Goal: Use online tool/utility: Utilize a website feature to perform a specific function

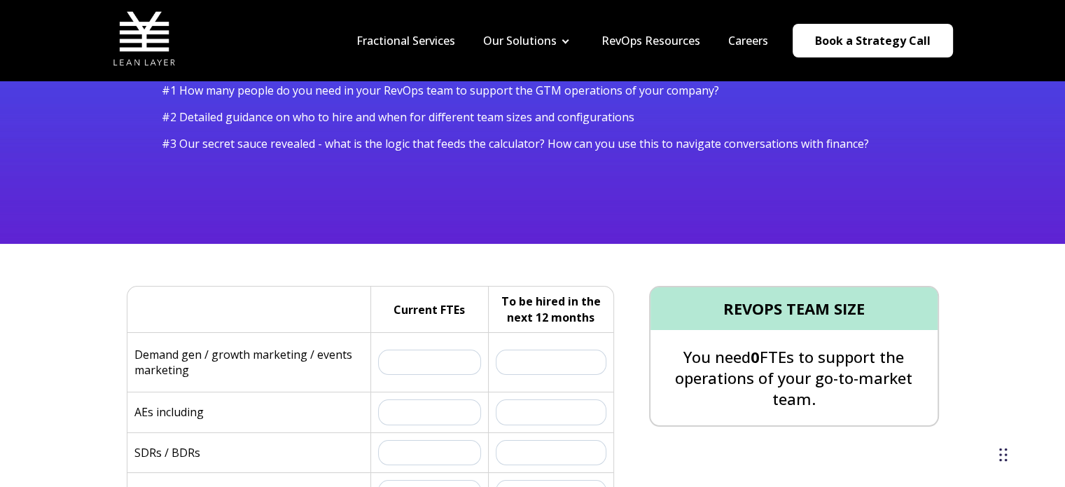
scroll to position [210, 0]
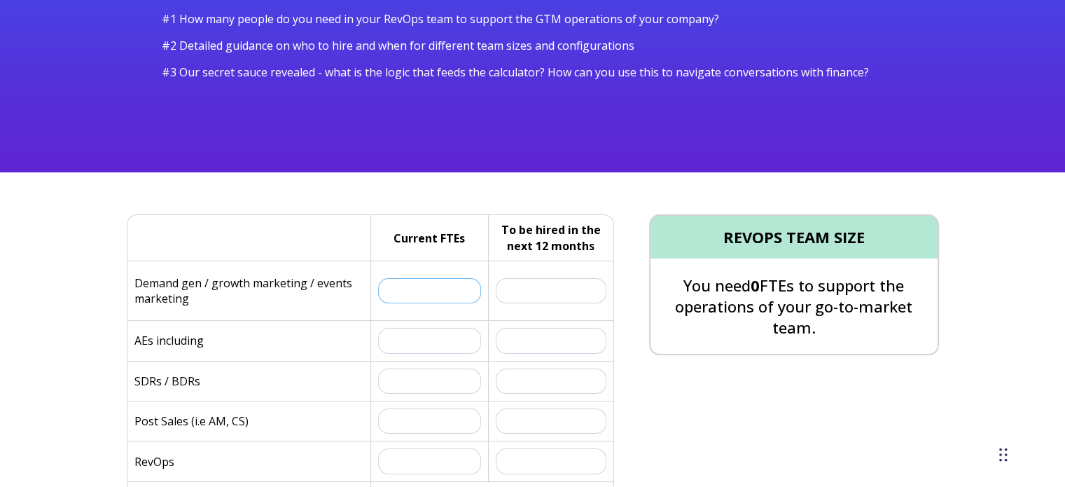
click at [405, 288] on input "text" at bounding box center [430, 290] width 104 height 25
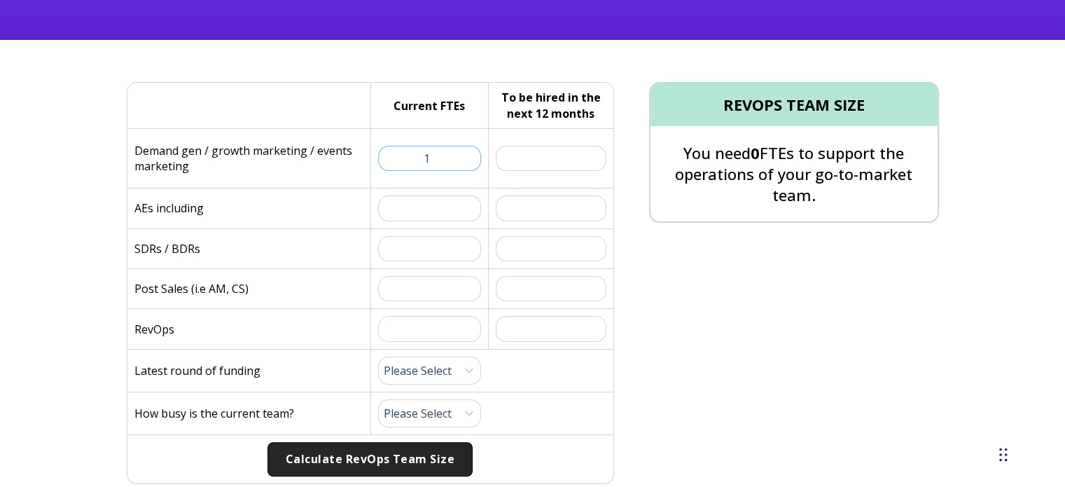
scroll to position [350, 0]
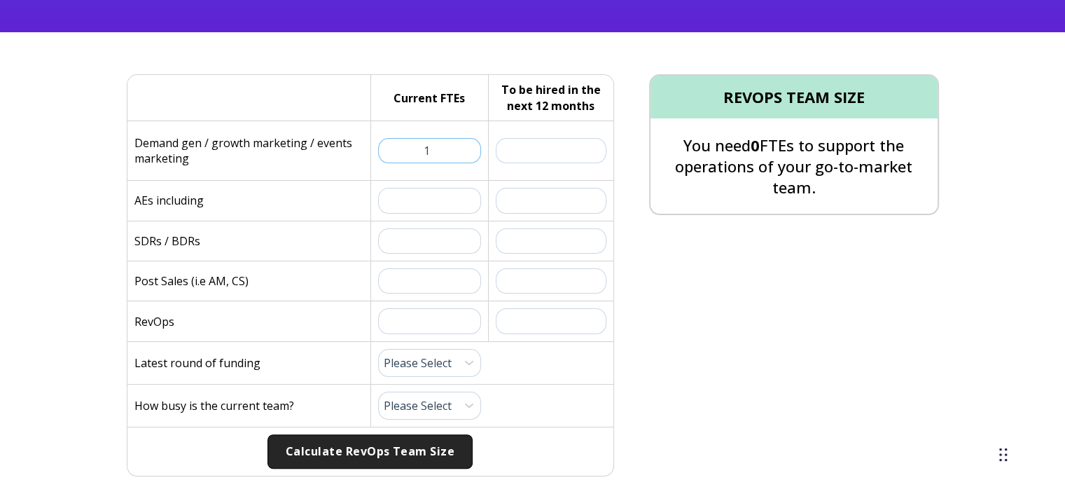
type input "1"
click at [188, 205] on p "AEs including" at bounding box center [168, 200] width 69 height 15
click at [408, 195] on input "text" at bounding box center [430, 200] width 104 height 25
type input "0"
click at [401, 240] on input "text" at bounding box center [430, 240] width 104 height 25
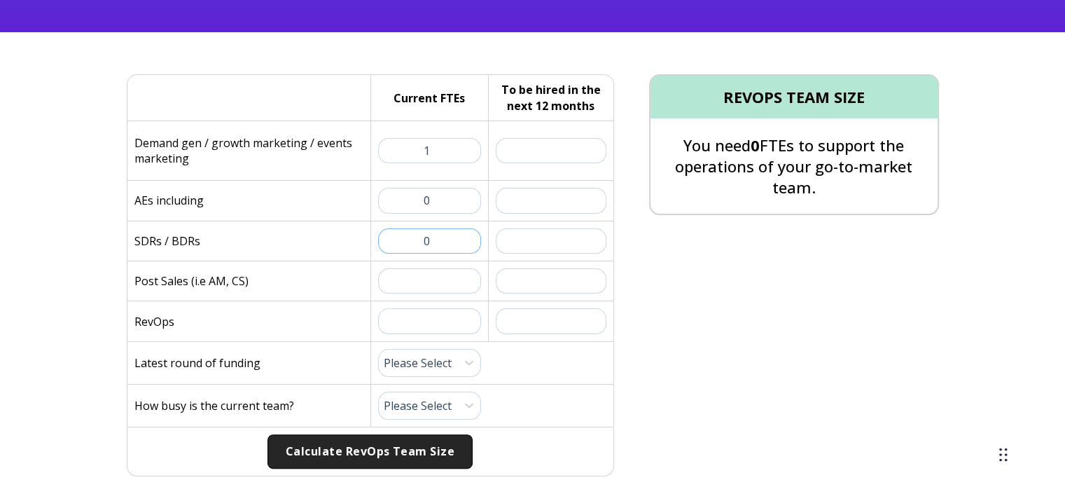
type input "0"
click at [418, 279] on input "text" at bounding box center [430, 280] width 104 height 25
type input "2"
click at [422, 320] on input "text" at bounding box center [430, 320] width 104 height 25
type input "0"
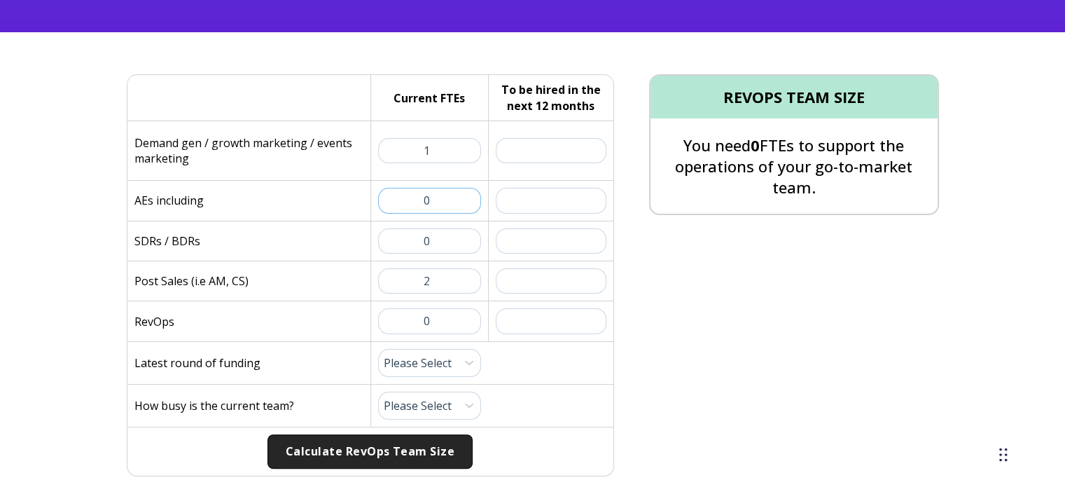
click at [419, 195] on input "0" at bounding box center [430, 200] width 104 height 25
type input "1"
click at [263, 104] on div at bounding box center [252, 98] width 236 height 46
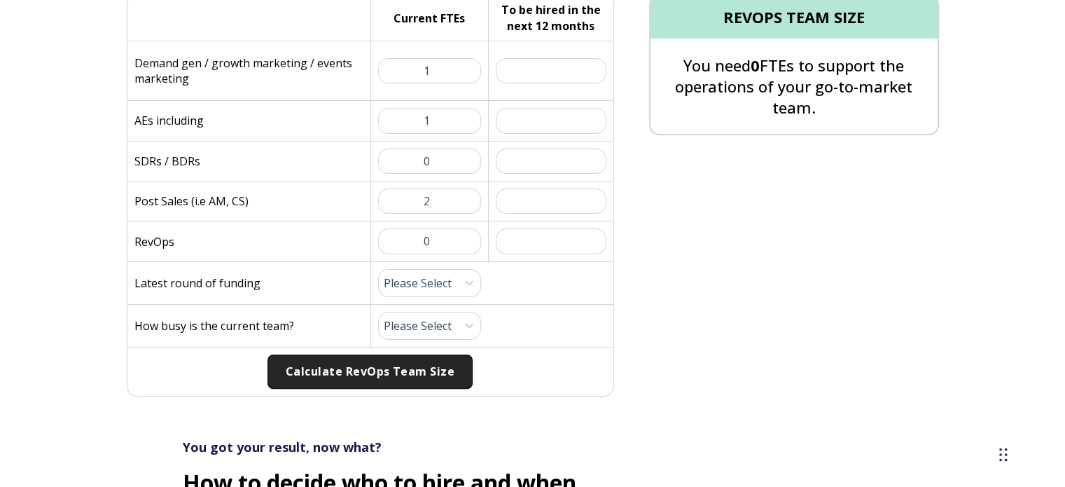
scroll to position [490, 0]
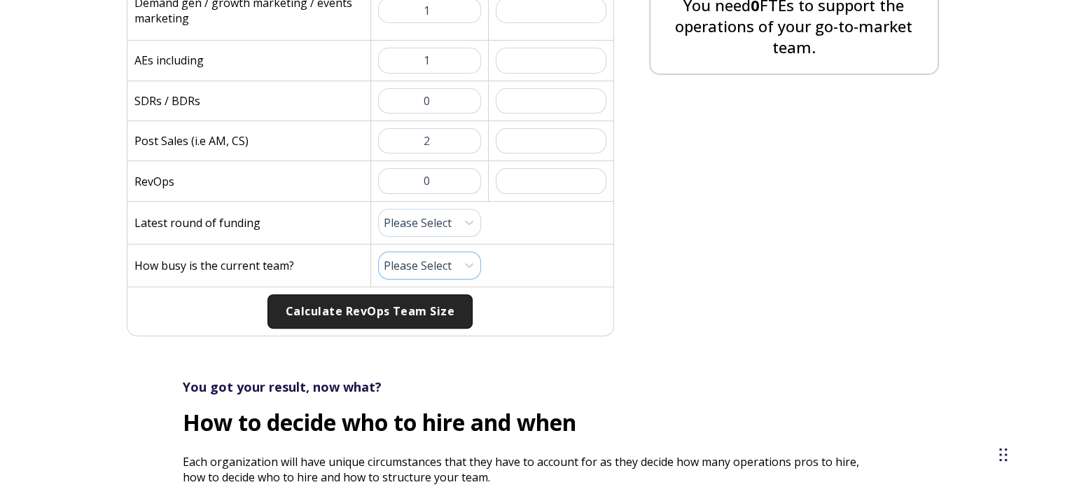
click at [398, 260] on select "Please Select 1 (Plenty of Bandwidth) 2 3 4 5 6 7 8 9 10 (Totally Underwater)" at bounding box center [430, 265] width 104 height 28
select select "10"
click at [378, 251] on select "Please Select 1 (Plenty of Bandwidth) 2 3 4 5 6 7 8 9 10 (Totally Underwater)" at bounding box center [430, 265] width 104 height 28
click at [433, 223] on select "Please Select Pre-Seed Seed Series A Series B Series C Late Stage" at bounding box center [430, 223] width 104 height 28
select select "pre-seed"
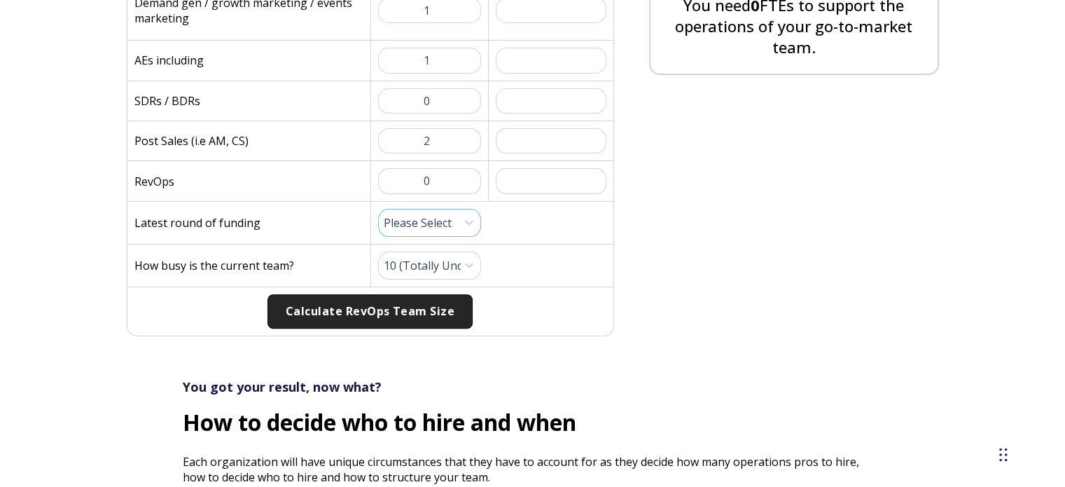
click at [378, 209] on select "Please Select Pre-Seed Seed Series A Series B Series C Late Stage" at bounding box center [430, 223] width 104 height 28
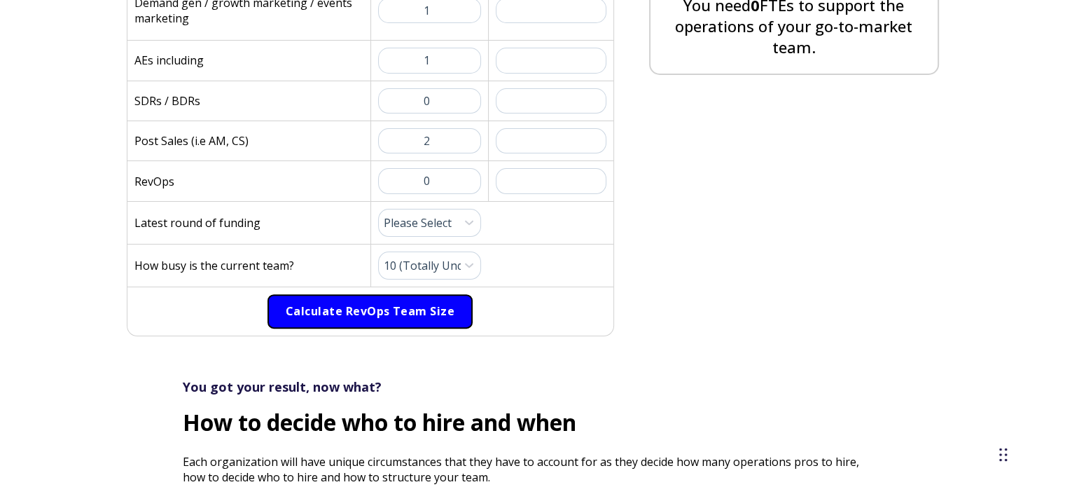
click at [322, 297] on button "Calculate RevOps Team Size" at bounding box center [369, 311] width 205 height 35
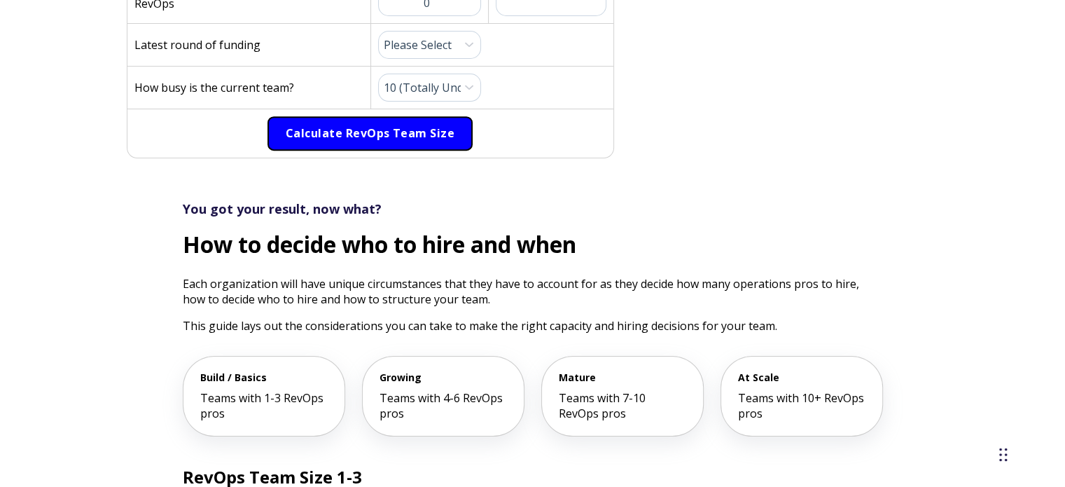
scroll to position [560, 0]
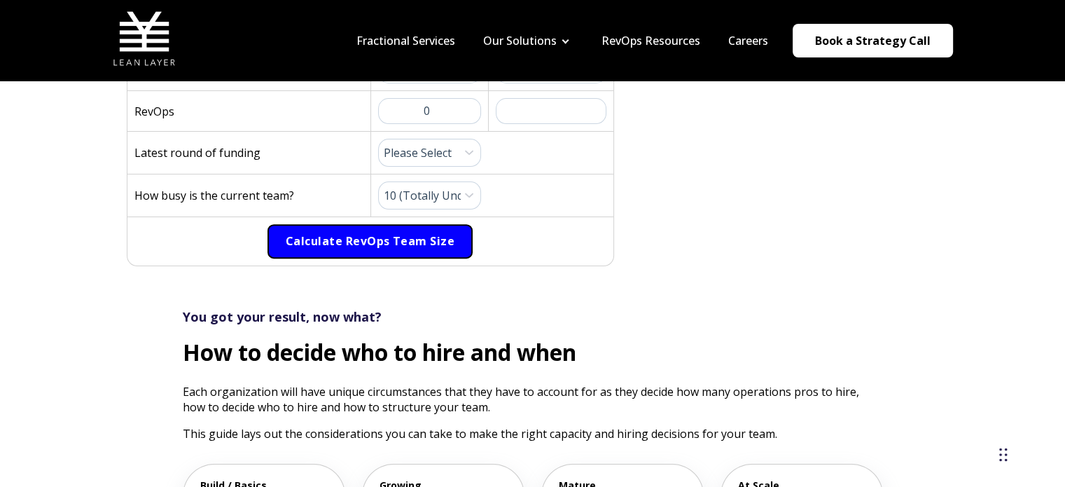
click at [340, 231] on button "Calculate RevOps Team Size" at bounding box center [369, 241] width 205 height 35
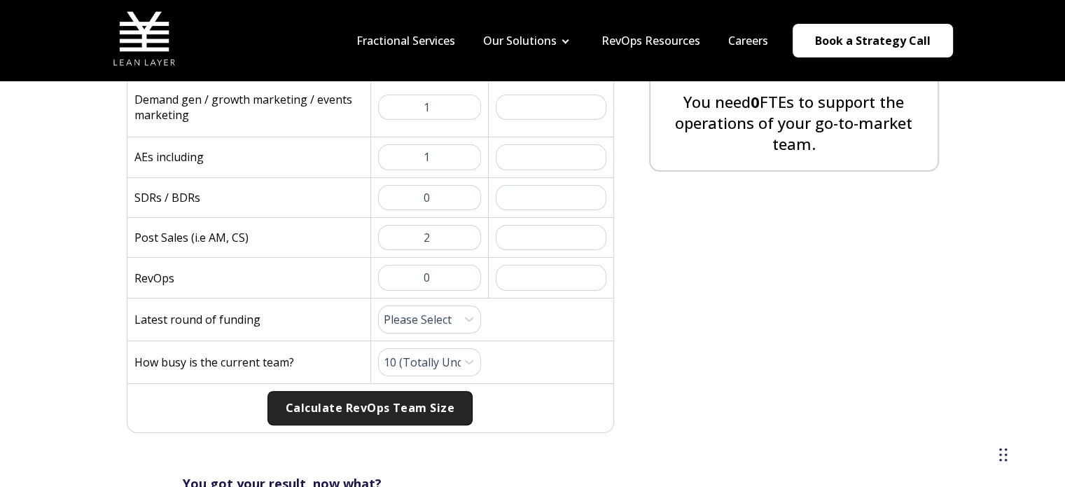
scroll to position [280, 0]
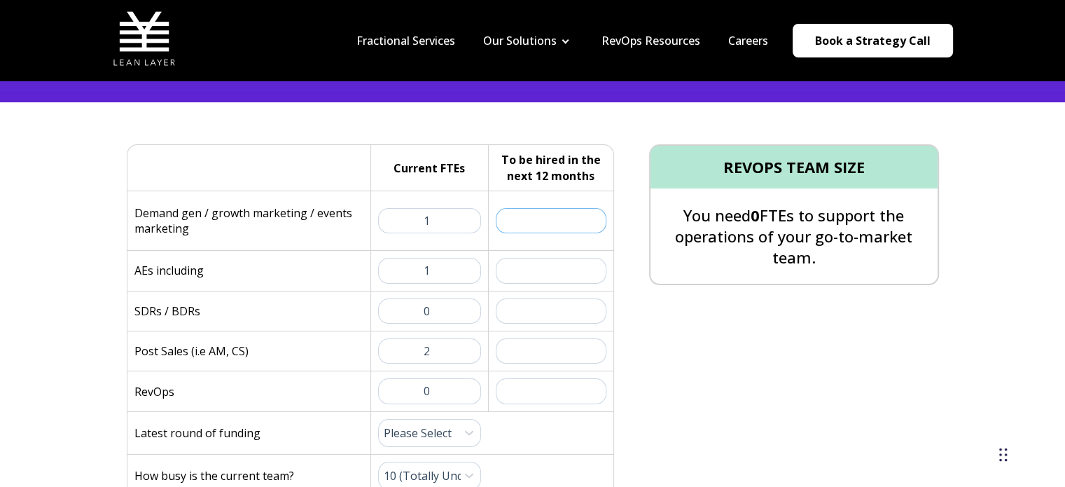
click at [582, 218] on input "text" at bounding box center [551, 220] width 111 height 25
type input "1"
type input "0"
drag, startPoint x: 554, startPoint y: 255, endPoint x: 557, endPoint y: 268, distance: 13.6
click at [557, 260] on div "To be hired in the next 12 months:" at bounding box center [547, 270] width 118 height 39
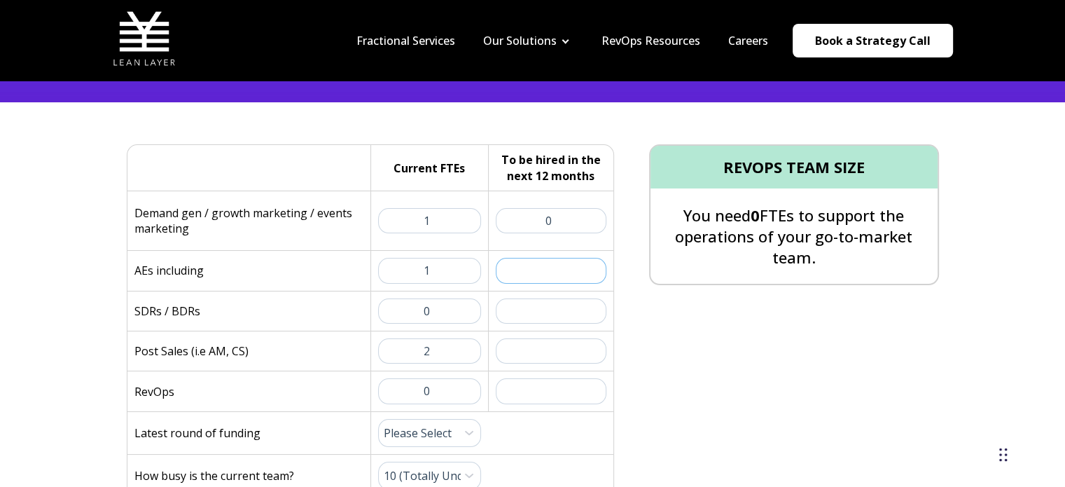
click at [559, 265] on input "text" at bounding box center [551, 270] width 111 height 25
type input "0"
drag, startPoint x: 559, startPoint y: 305, endPoint x: 551, endPoint y: 341, distance: 36.7
click at [559, 307] on input "text" at bounding box center [551, 310] width 111 height 25
type input "0"
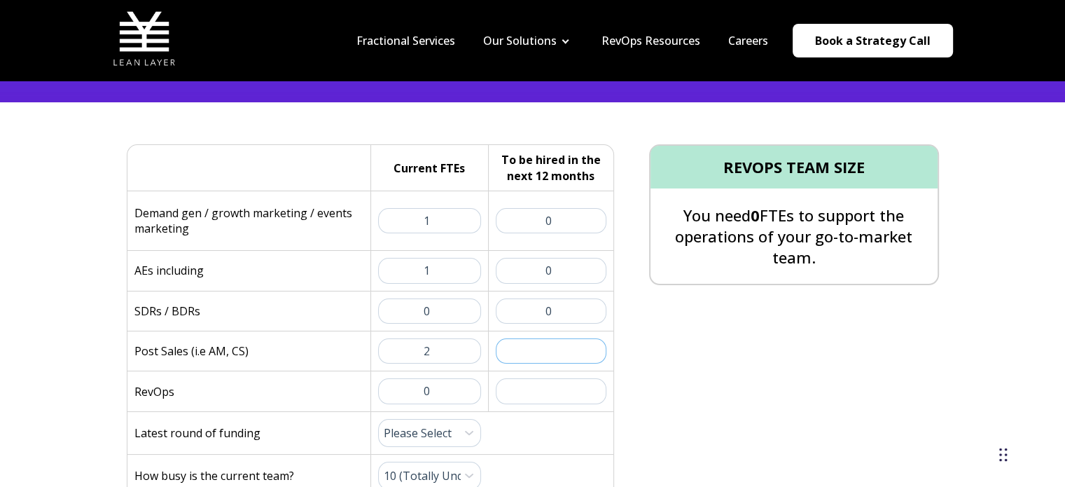
click at [551, 347] on input "text" at bounding box center [551, 350] width 111 height 25
type input "0"
click at [561, 391] on input "text" at bounding box center [551, 390] width 111 height 25
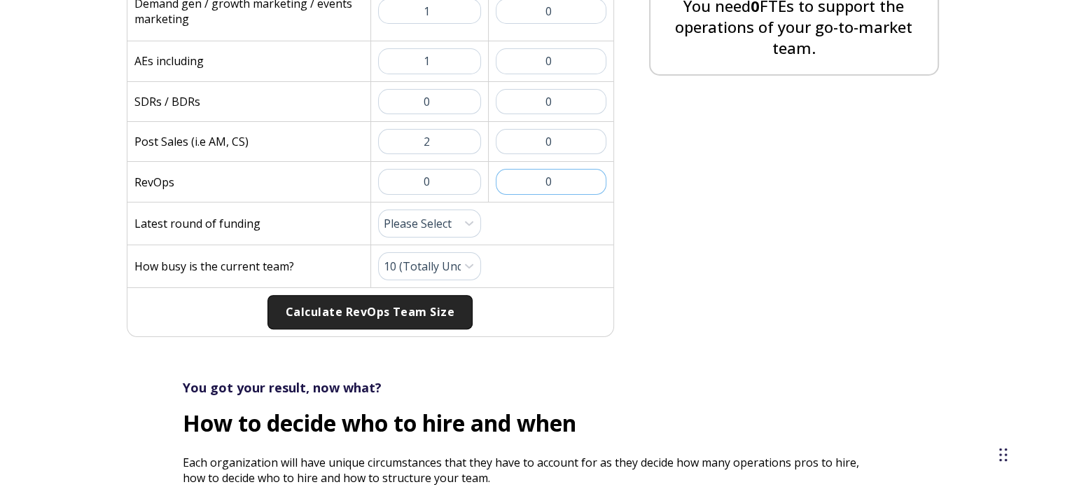
scroll to position [490, 0]
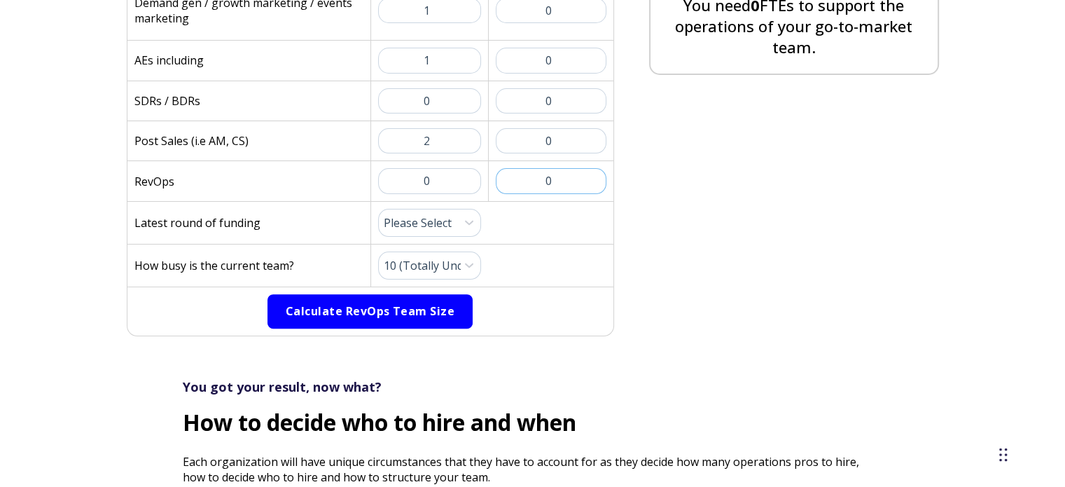
type input "0"
click at [391, 310] on button "Calculate RevOps Team Size" at bounding box center [369, 311] width 205 height 35
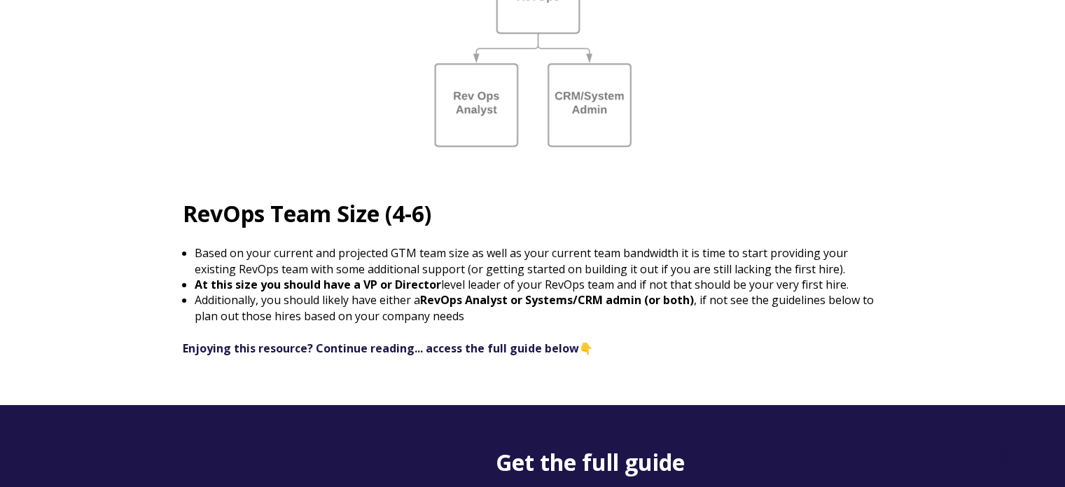
scroll to position [2030, 0]
